Goal: Task Accomplishment & Management: Manage account settings

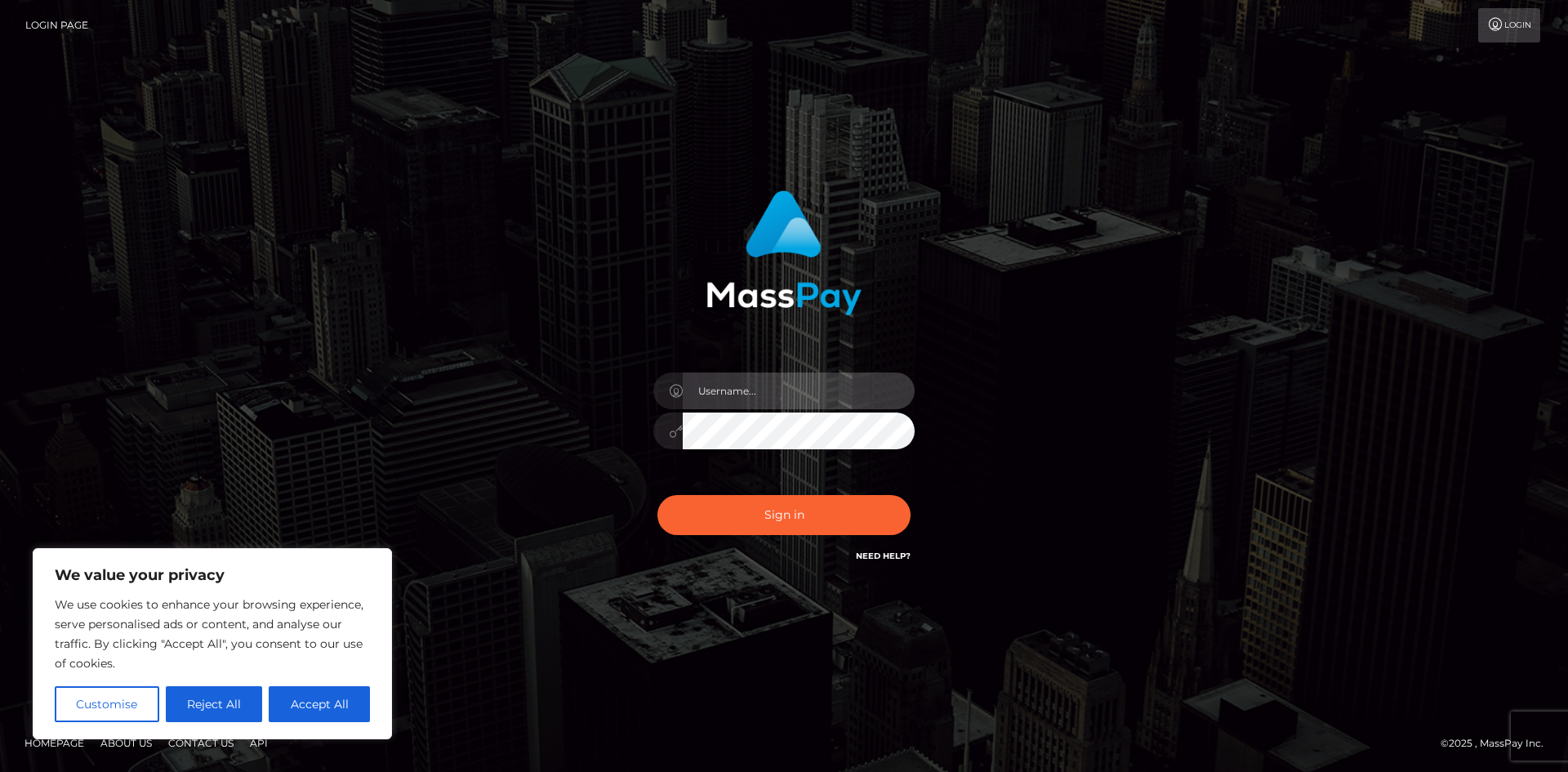
click at [715, 391] on input "text" at bounding box center [798, 391] width 232 height 36
type input "grigoreraduadrian@yahoo.com"
click at [291, 703] on button "Accept All" at bounding box center [320, 704] width 102 height 36
checkbox input "true"
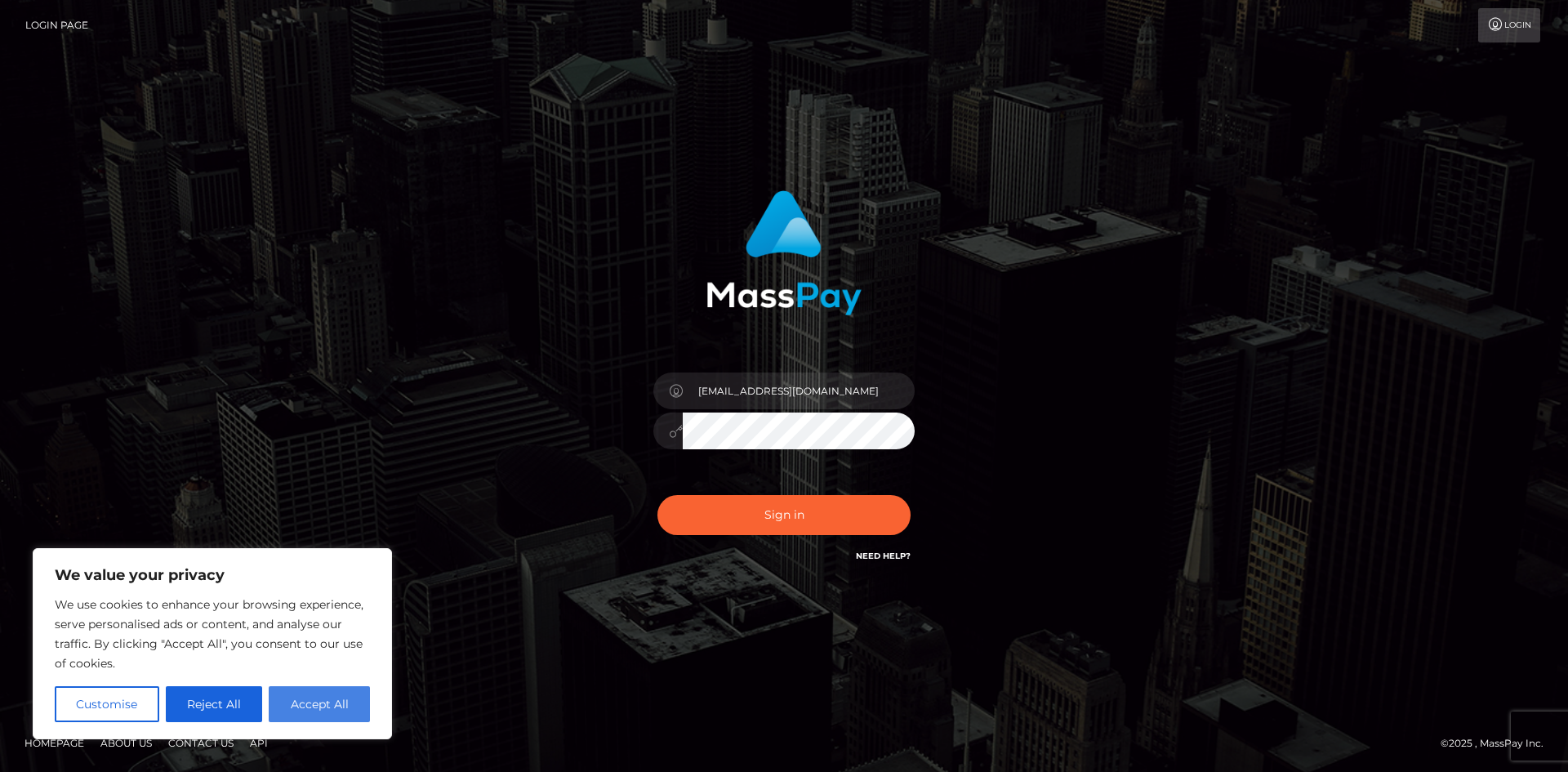
checkbox input "true"
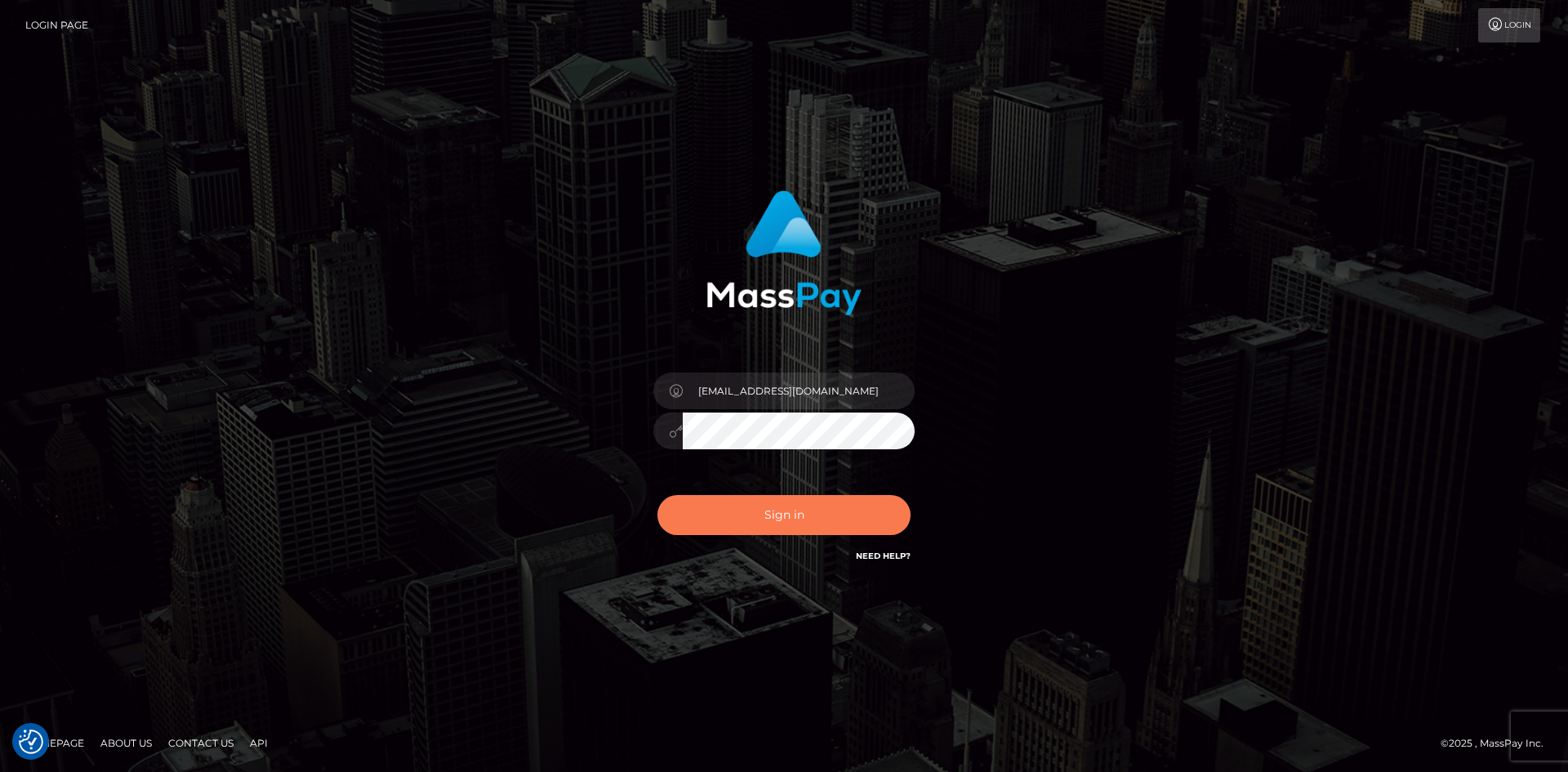
click at [769, 499] on button "Sign in" at bounding box center [784, 515] width 253 height 40
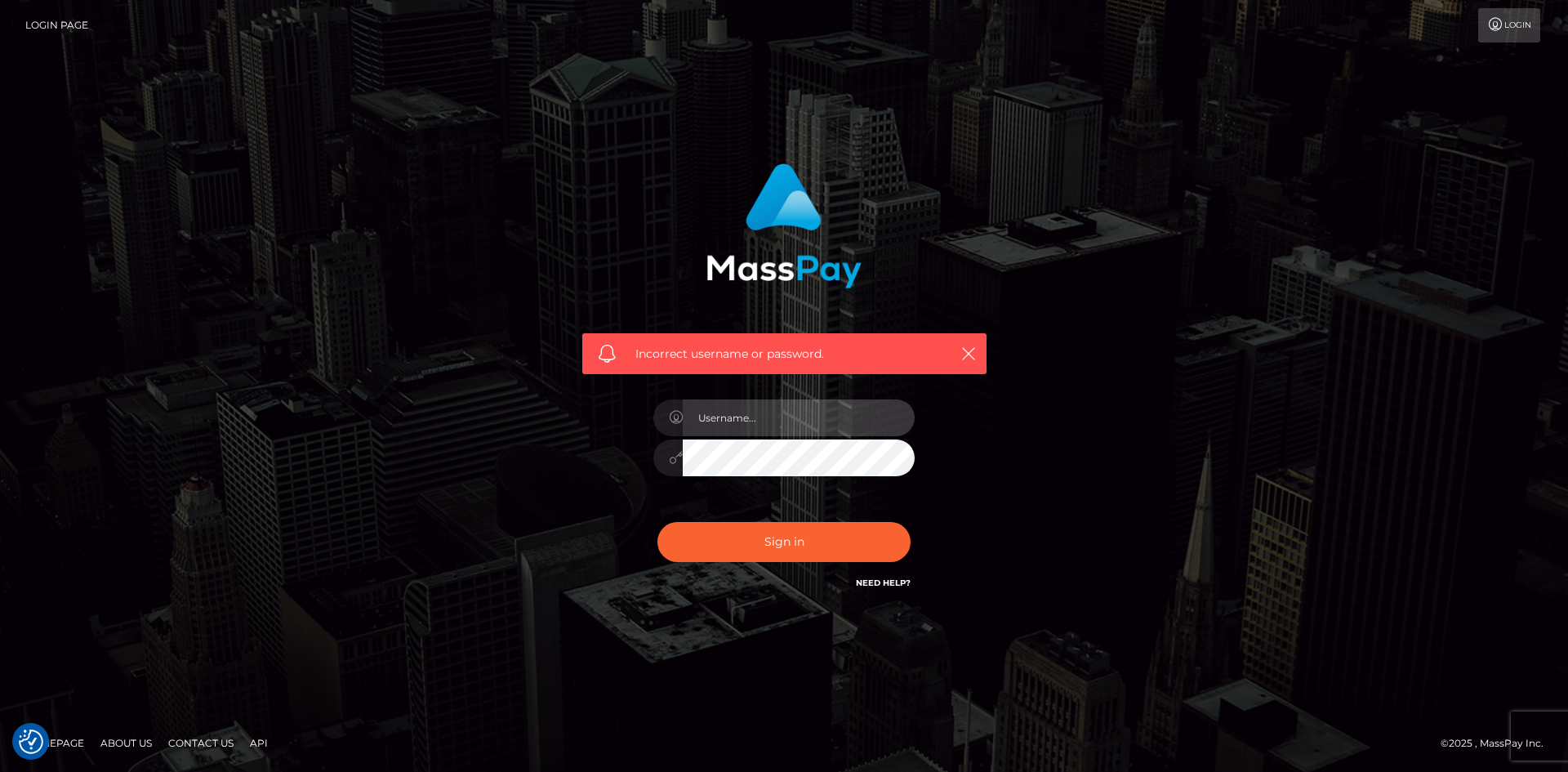
click at [741, 426] on input "text" at bounding box center [798, 418] width 232 height 36
type input "Radu"
click at [657, 522] on button "Sign in" at bounding box center [784, 542] width 253 height 40
